Goal: Information Seeking & Learning: Learn about a topic

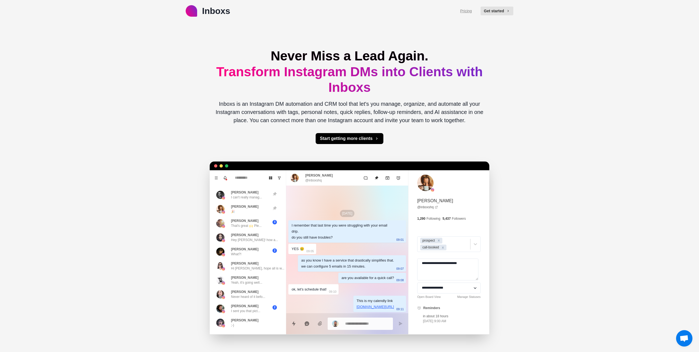
type textarea "*"
click at [468, 12] on link "Pricing" at bounding box center [466, 11] width 12 height 6
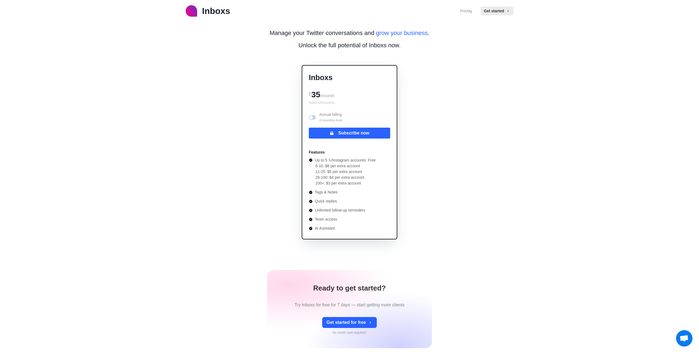
click at [312, 117] on span at bounding box center [310, 117] width 3 height 3
click at [312, 118] on span at bounding box center [313, 117] width 3 height 3
click at [312, 118] on span at bounding box center [310, 117] width 3 height 3
click at [312, 118] on span at bounding box center [313, 117] width 3 height 3
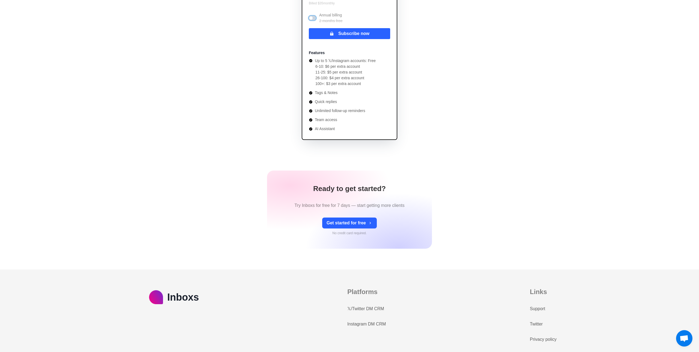
scroll to position [120, 0]
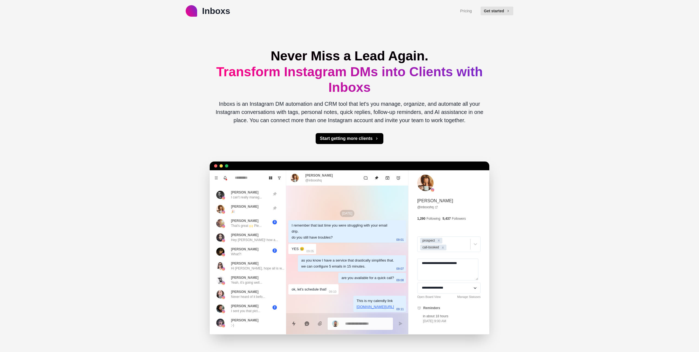
type textarea "*"
